Goal: Find specific page/section: Find specific page/section

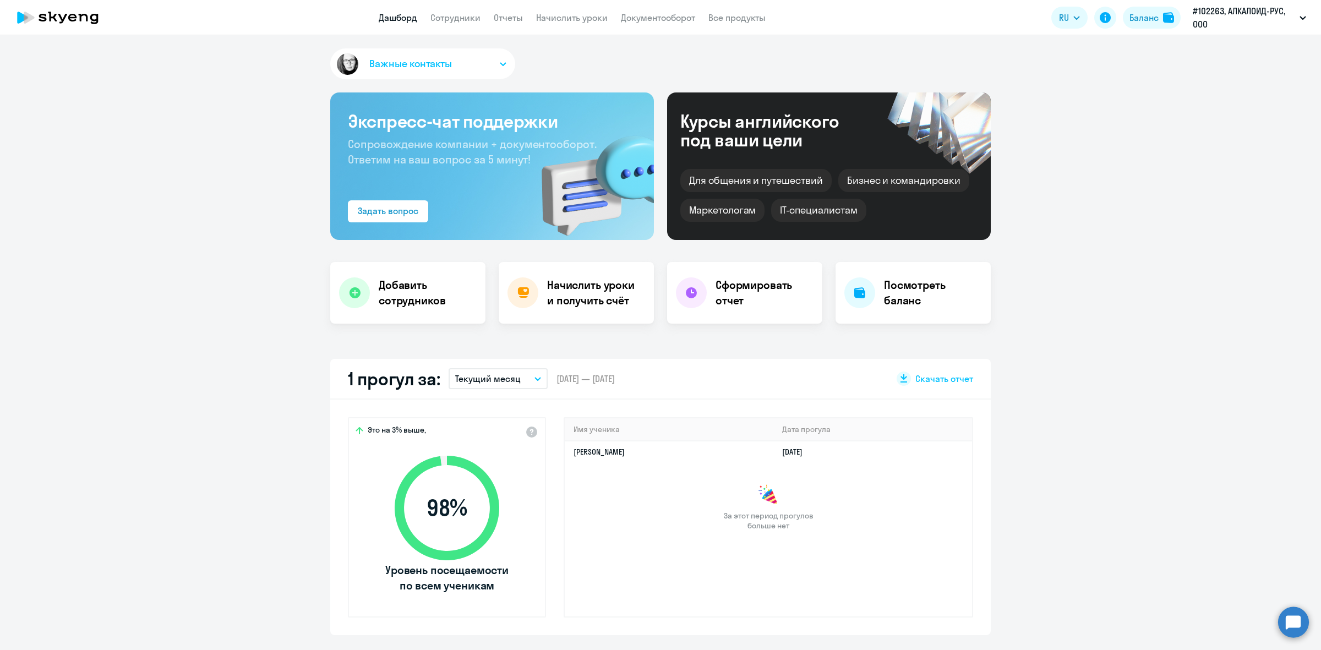
select select "30"
drag, startPoint x: 461, startPoint y: 18, endPoint x: 472, endPoint y: 9, distance: 14.4
click at [461, 18] on link "Сотрудники" at bounding box center [455, 17] width 50 height 11
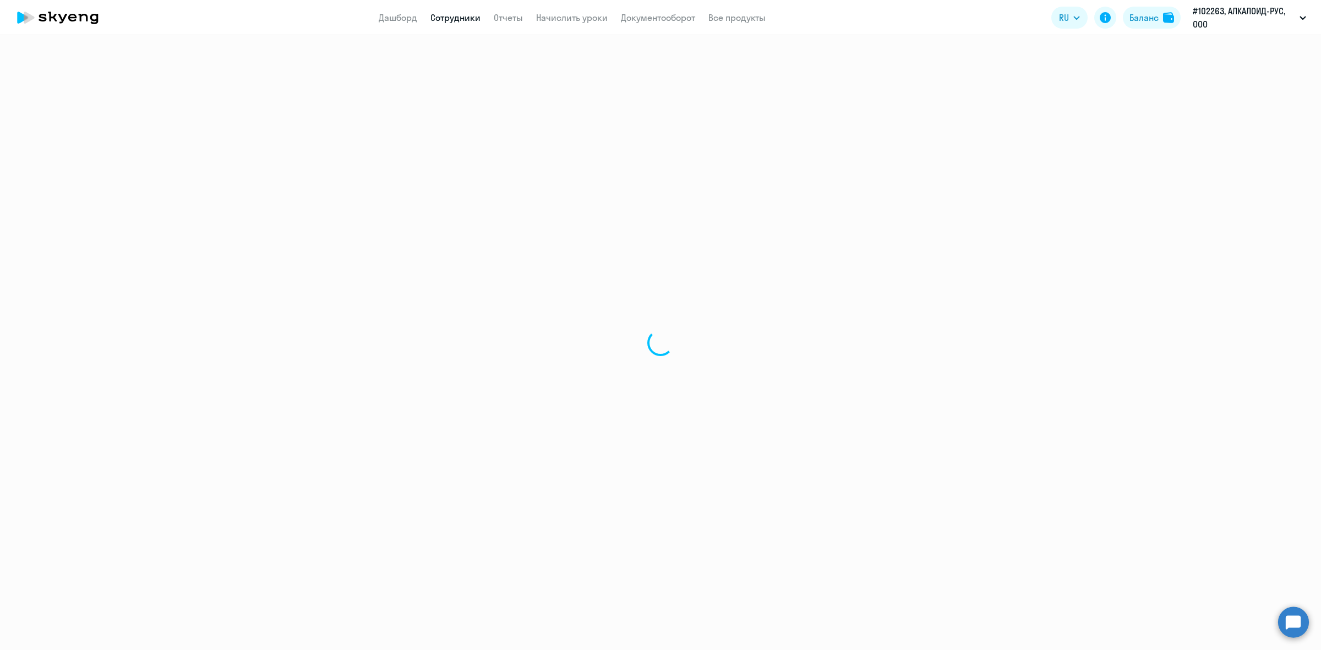
select select "30"
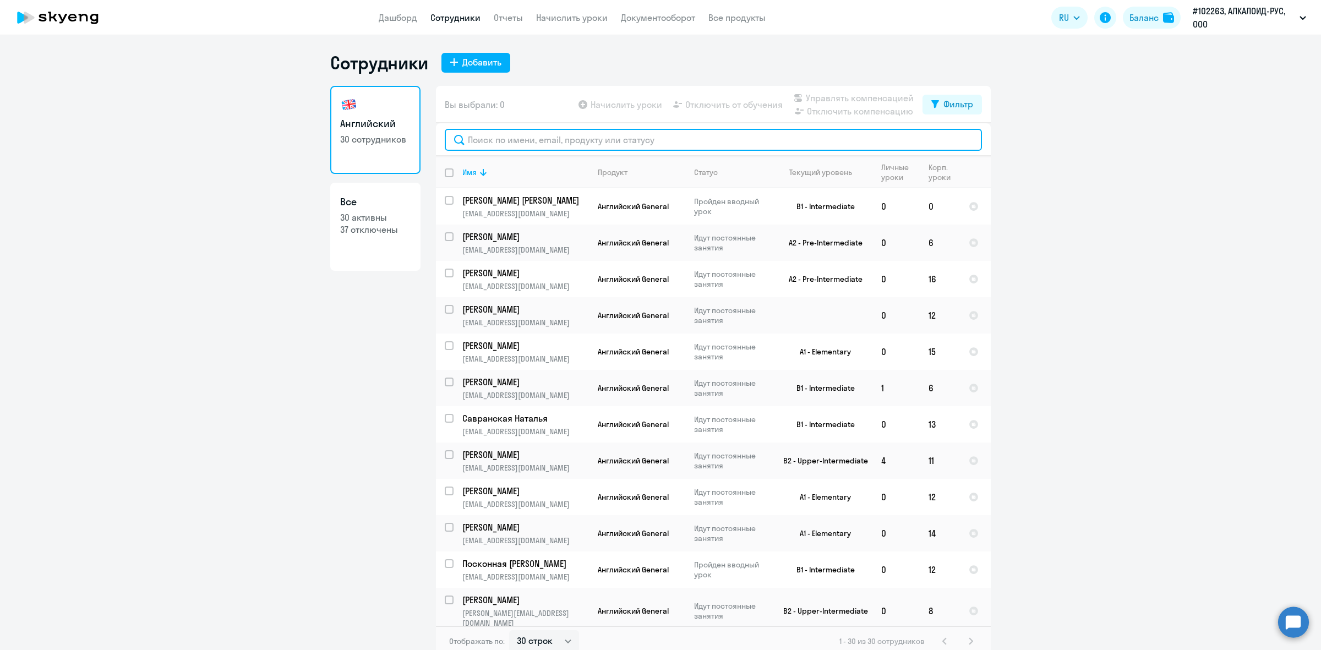
click at [515, 139] on input "text" at bounding box center [713, 140] width 537 height 22
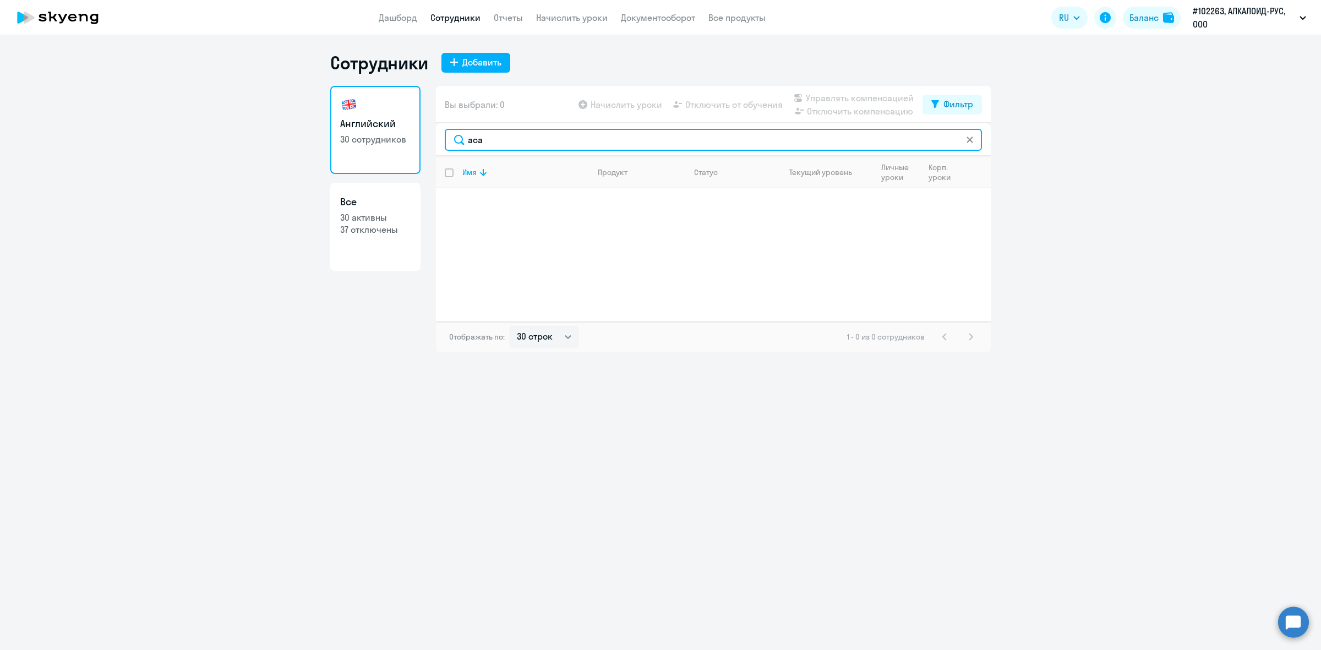
drag, startPoint x: 495, startPoint y: 139, endPoint x: 449, endPoint y: 142, distance: 46.4
click at [451, 141] on input "аса" at bounding box center [713, 140] width 537 height 22
type input "[DEMOGRAPHIC_DATA]"
click at [207, 389] on div "Сотрудники Добавить Английский 30 сотрудников Все 30 активны 37 отключены Вы вы…" at bounding box center [660, 342] width 1321 height 615
